Goal: Transaction & Acquisition: Purchase product/service

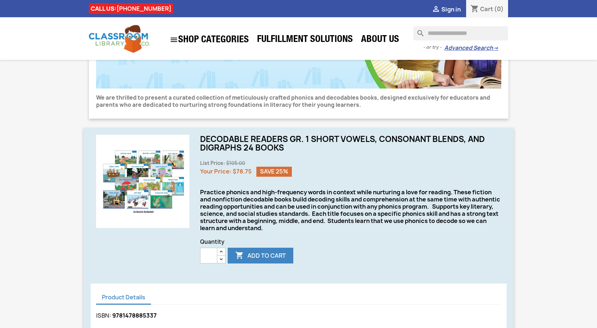
scroll to position [143, 0]
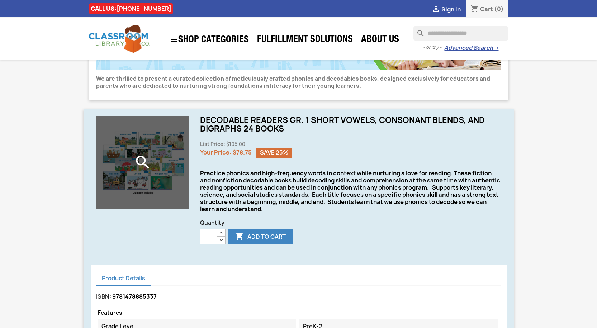
click at [119, 179] on div "search" at bounding box center [142, 162] width 93 height 93
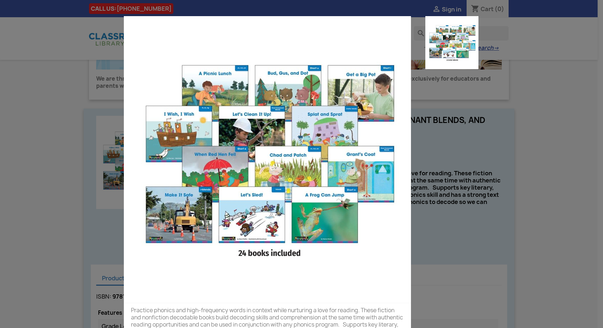
click at [543, 211] on div "Practice phonics and high-frequency words in context while nurturing a love for…" at bounding box center [301, 164] width 603 height 328
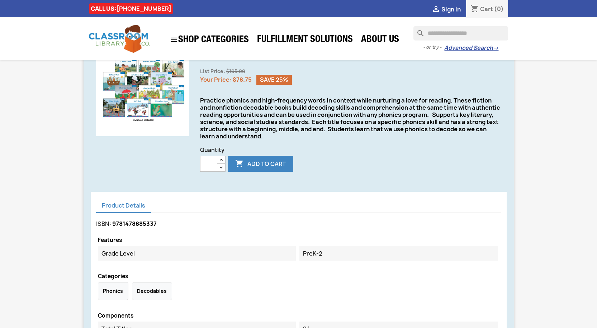
scroll to position [215, 0]
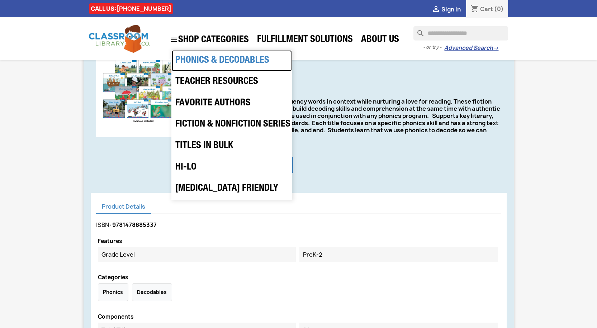
click at [188, 62] on link "Phonics & Decodables" at bounding box center [232, 61] width 120 height 22
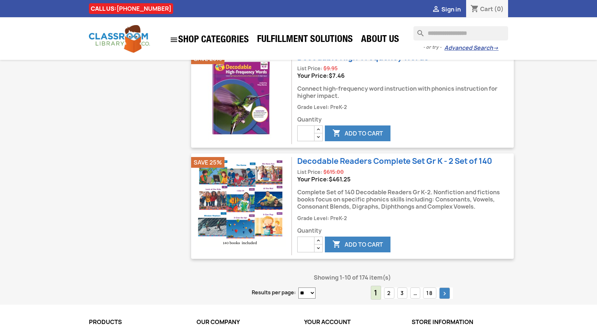
scroll to position [1327, 0]
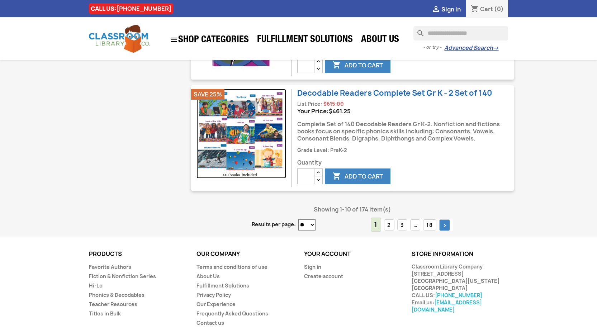
click at [243, 142] on img at bounding box center [242, 134] width 90 height 90
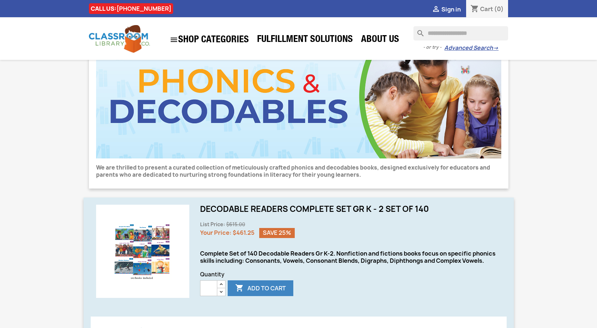
scroll to position [108, 0]
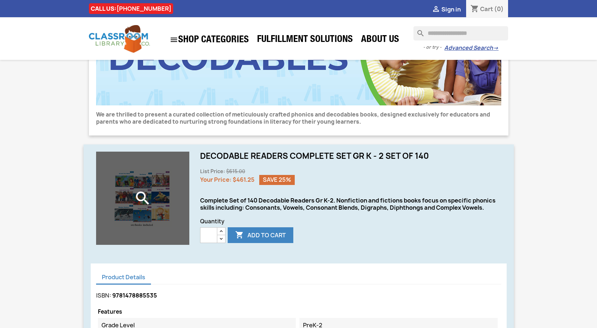
click at [155, 207] on div "search" at bounding box center [142, 198] width 93 height 93
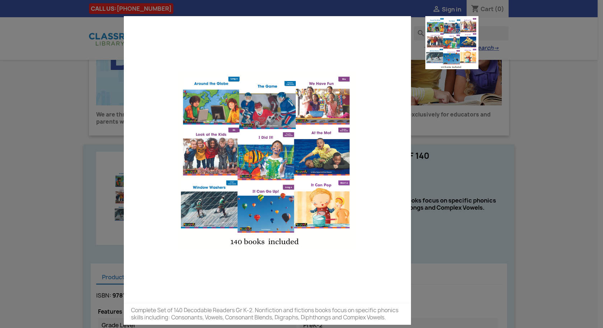
click at [489, 284] on div "Complete Set of 140 Decodable Readers Gr K-2. Nonfiction and fictions books foc…" at bounding box center [301, 164] width 603 height 328
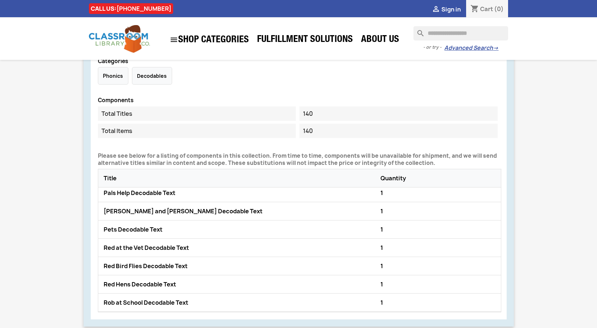
scroll to position [1686, 0]
